Goal: Obtain resource: Obtain resource

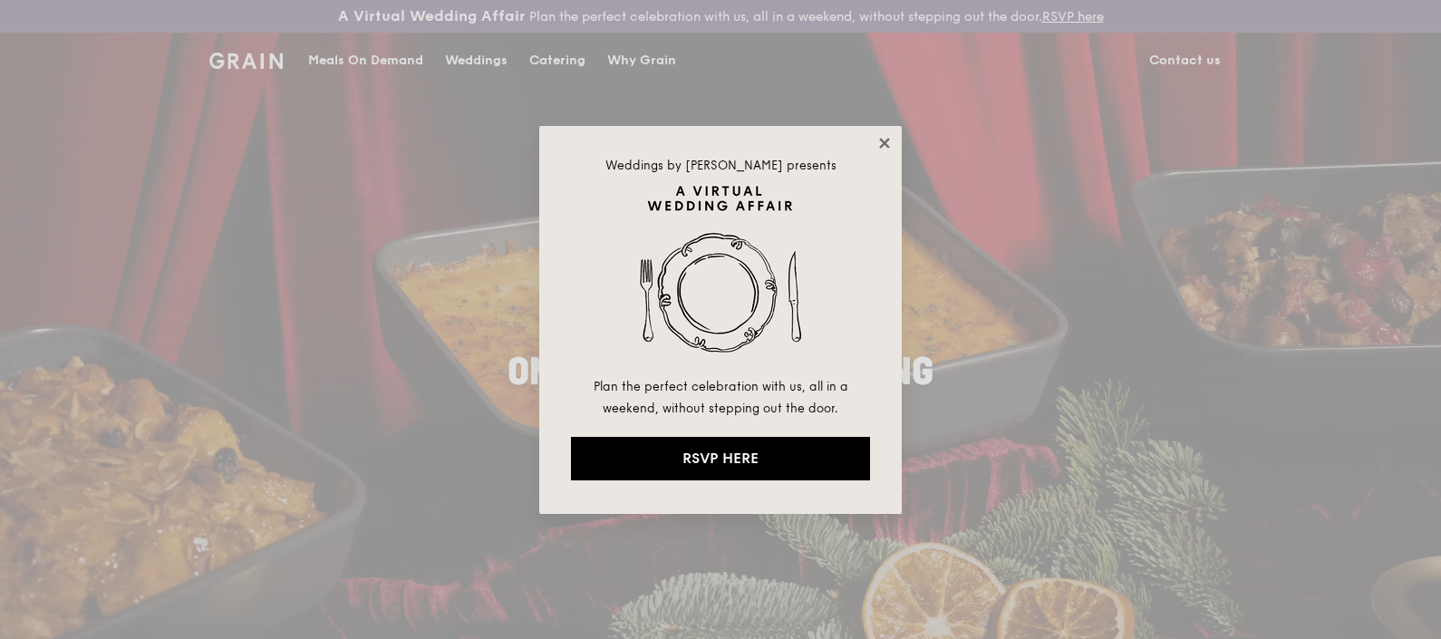
click at [886, 140] on icon at bounding box center [884, 143] width 10 height 10
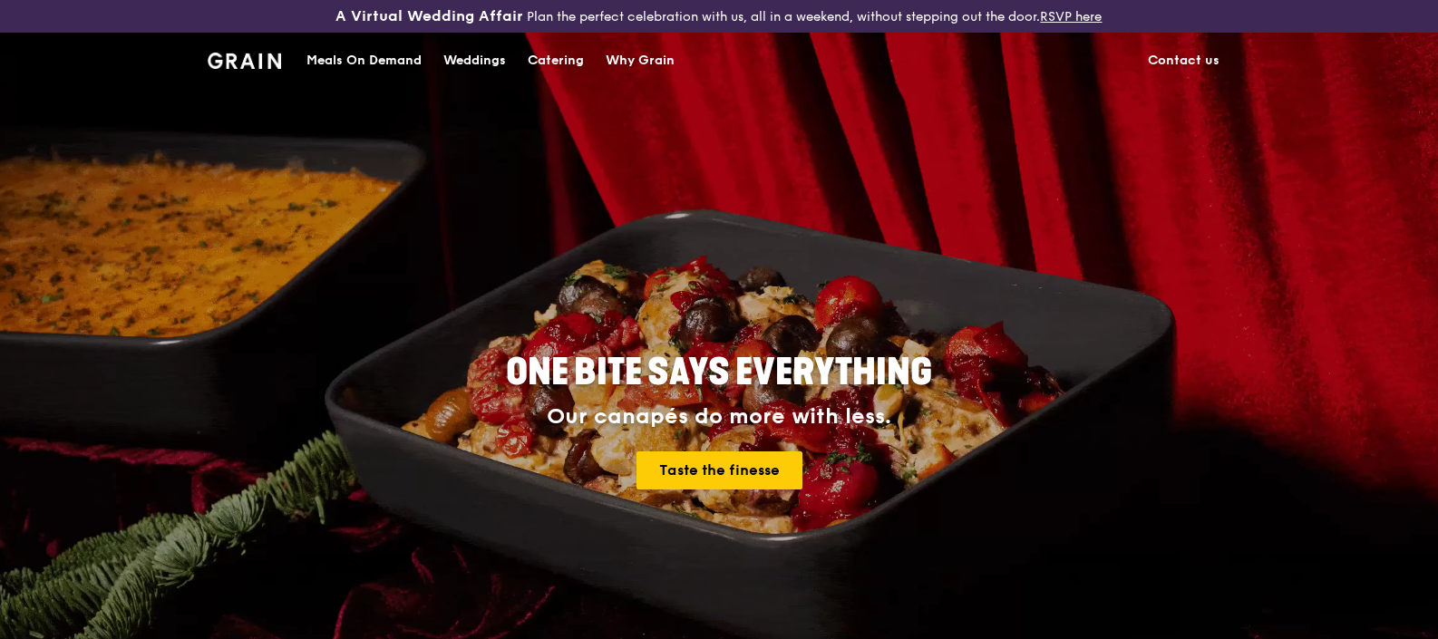
click at [560, 63] on div "Catering" at bounding box center [556, 61] width 56 height 54
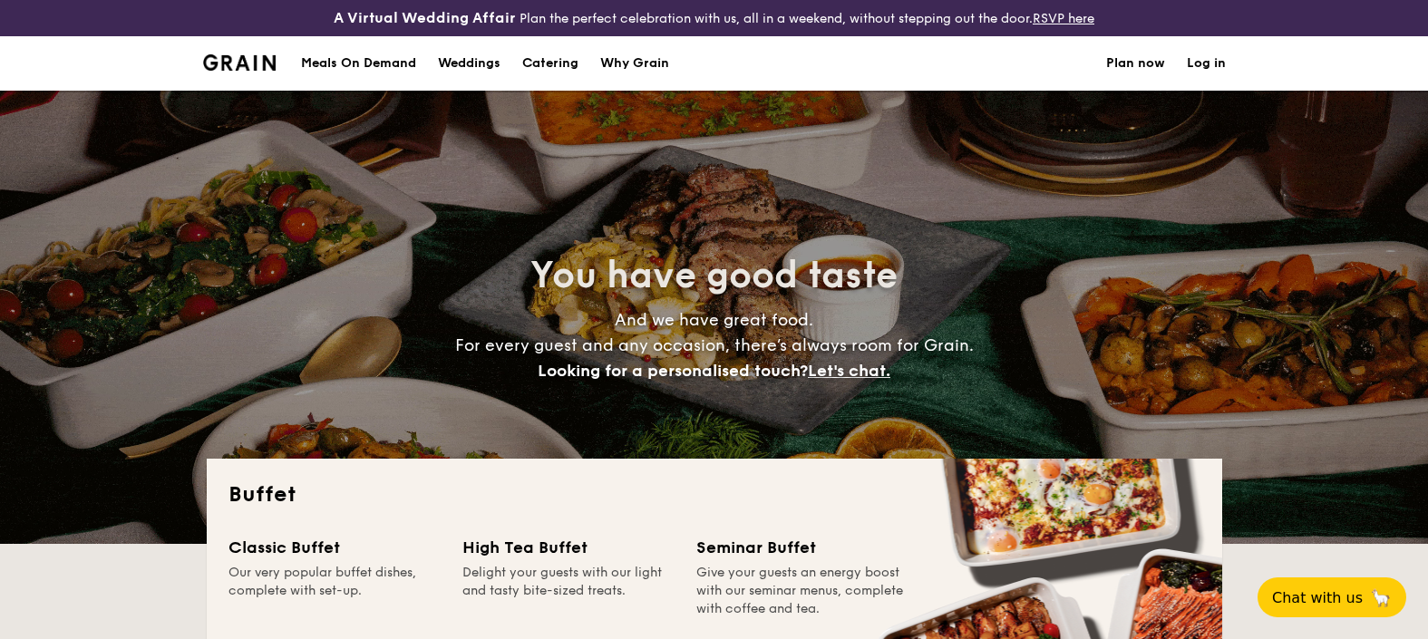
select select
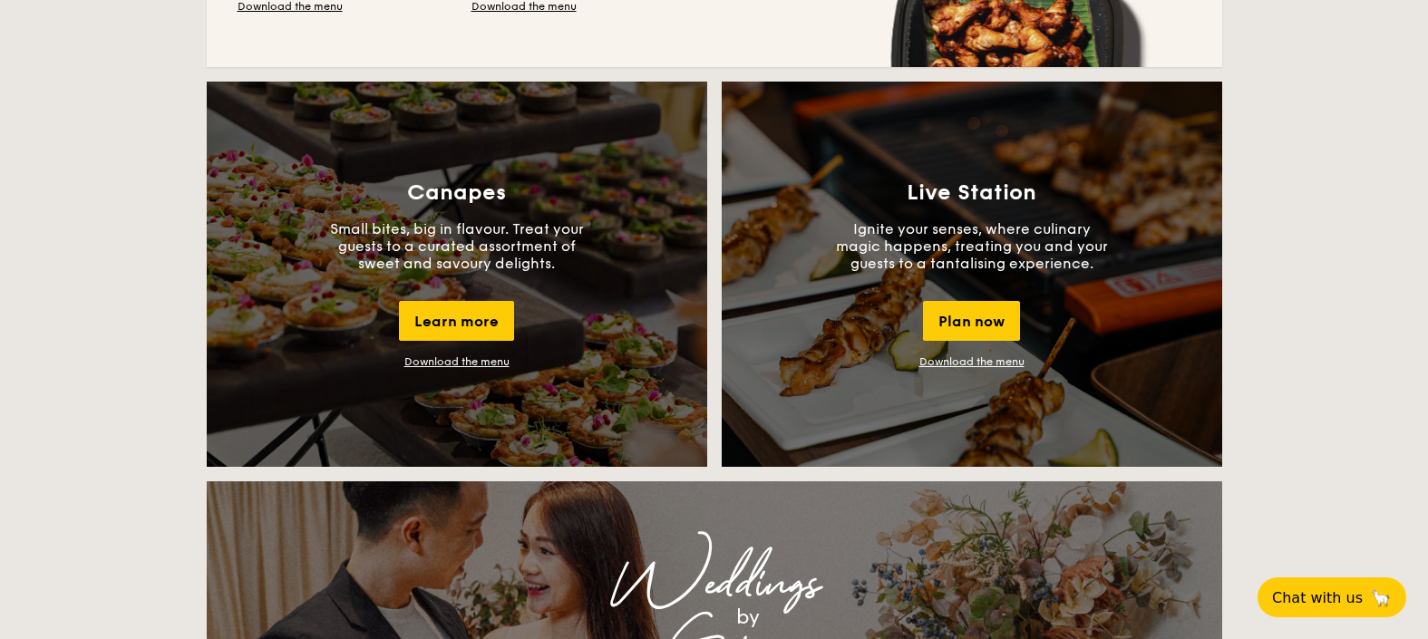
scroll to position [1474, 0]
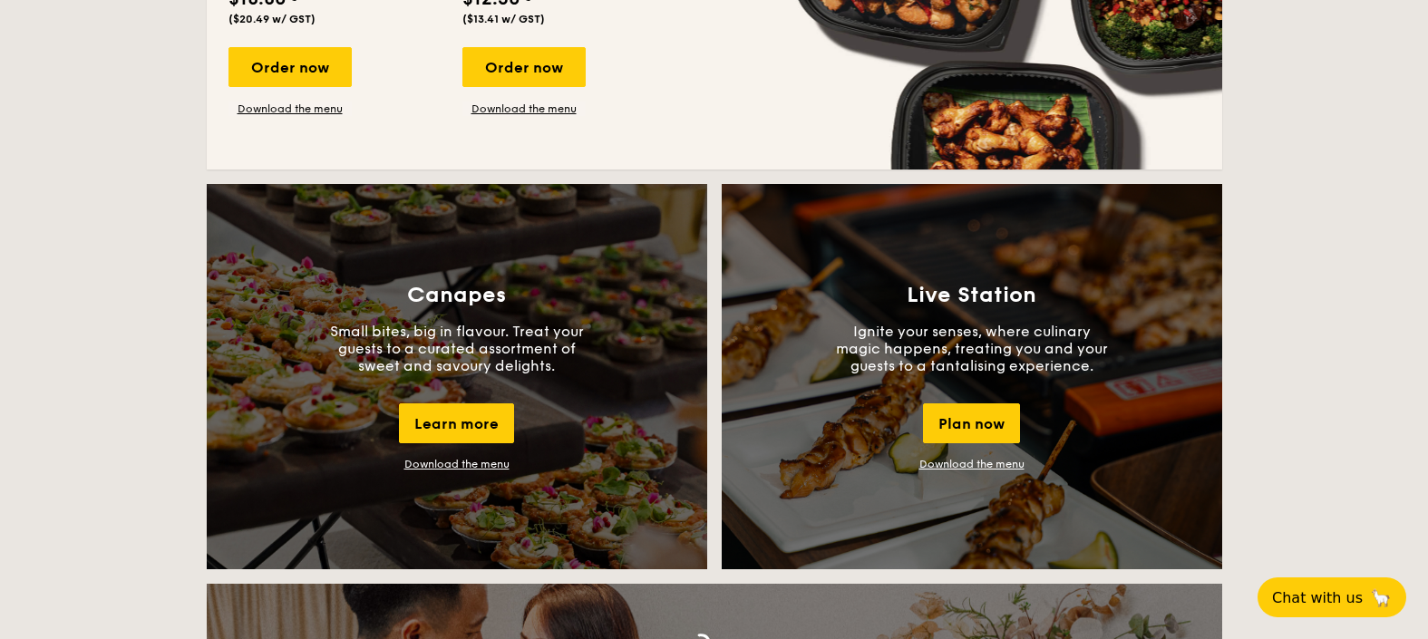
click at [433, 463] on link "Download the menu" at bounding box center [456, 464] width 105 height 13
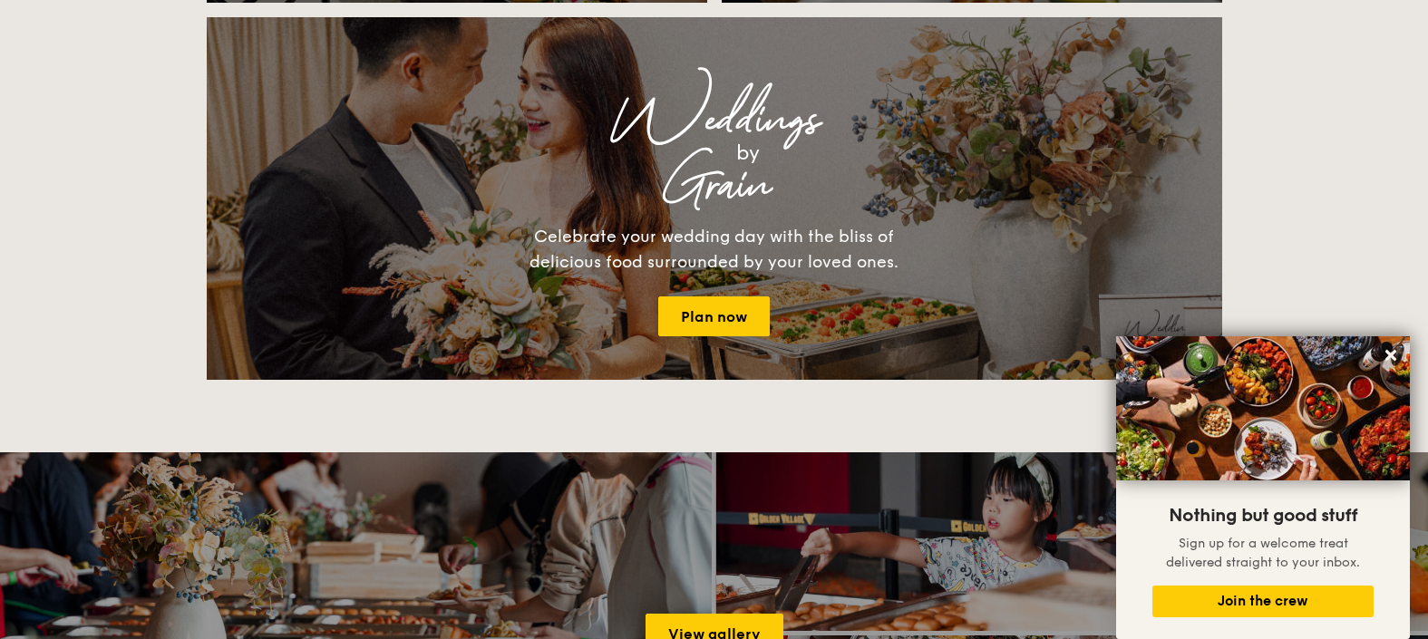
scroll to position [1620, 0]
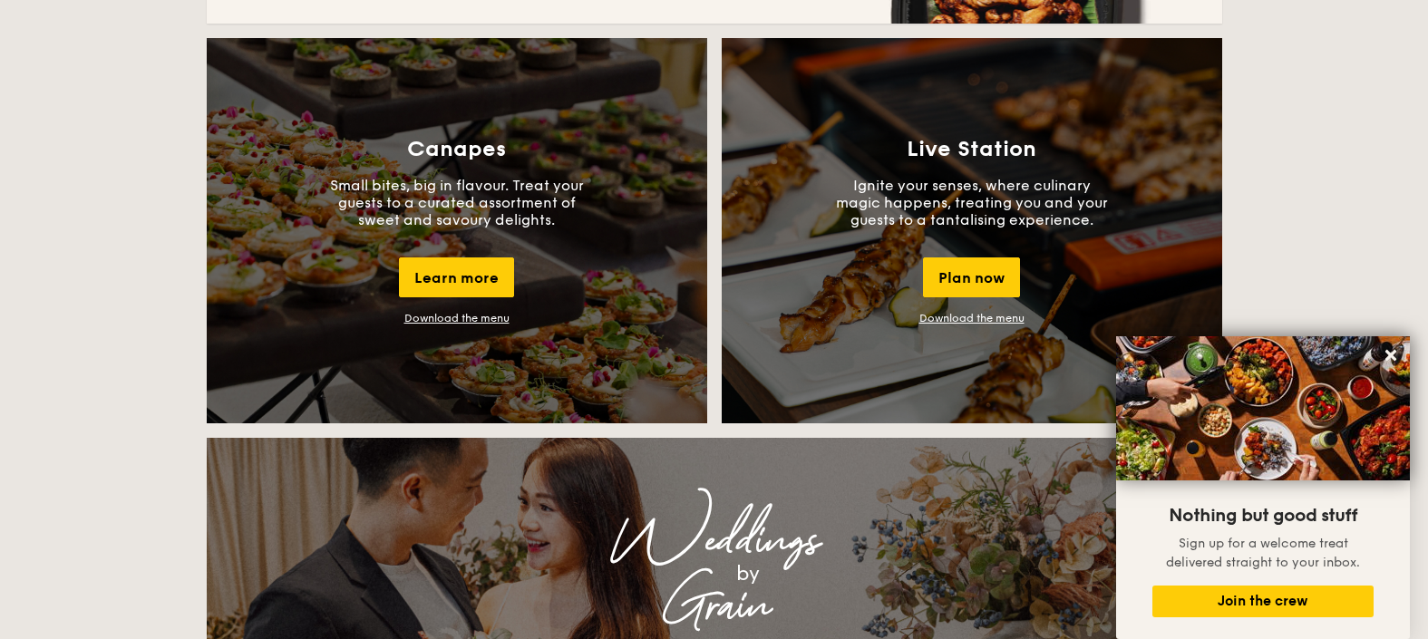
click at [447, 309] on div "Canapes Small bites, big in flavour. Treat your guests to a curated assortment …" at bounding box center [457, 230] width 500 height 385
click at [447, 324] on link "Download the menu" at bounding box center [456, 318] width 105 height 13
